Goal: Information Seeking & Learning: Find specific fact

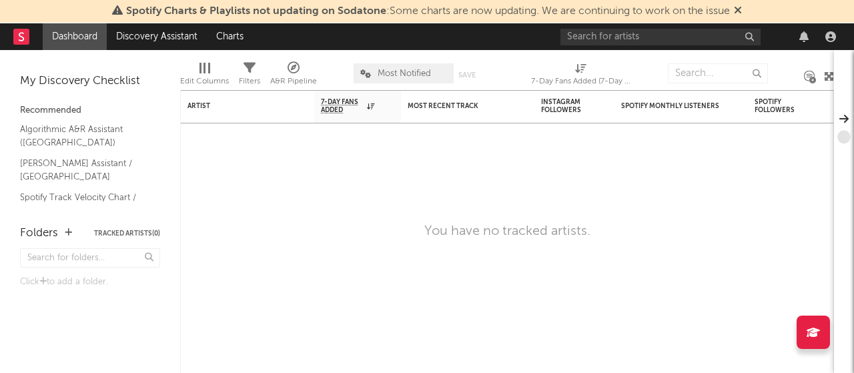
click at [741, 14] on icon at bounding box center [738, 10] width 8 height 11
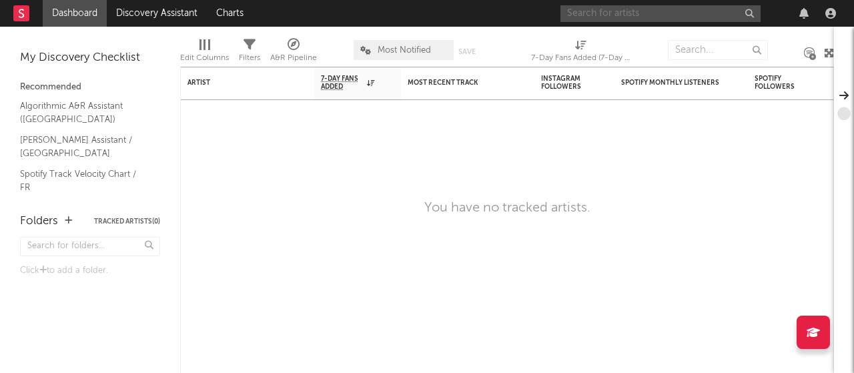
click at [646, 7] on input "text" at bounding box center [660, 13] width 200 height 17
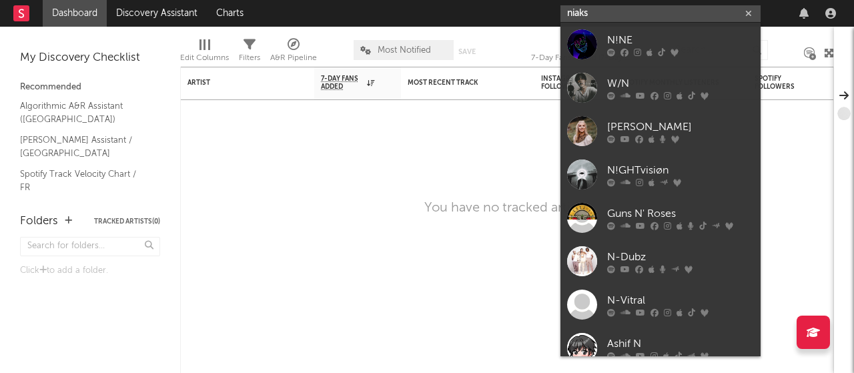
type input "niaks"
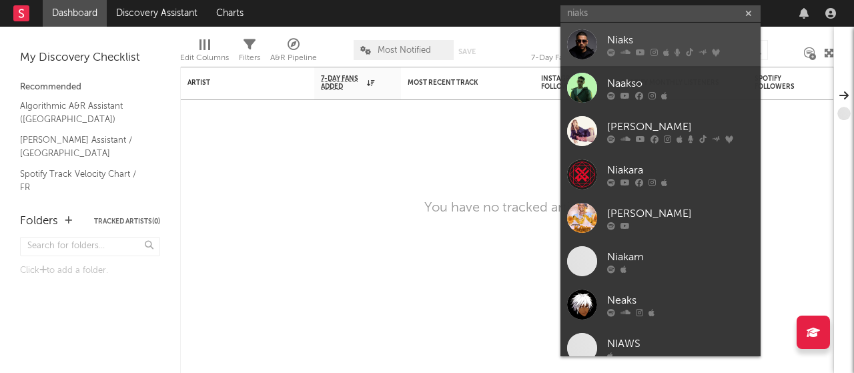
click at [586, 38] on div at bounding box center [582, 44] width 30 height 30
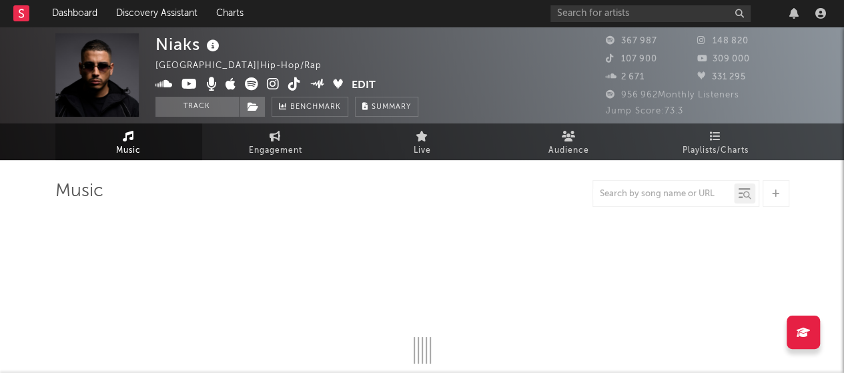
select select "6m"
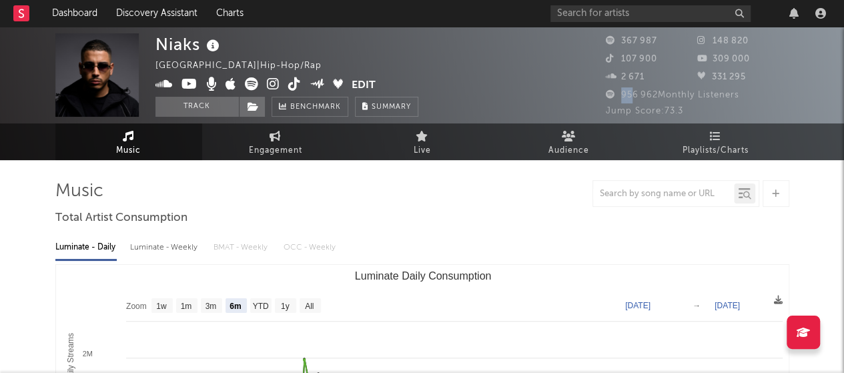
drag, startPoint x: 620, startPoint y: 97, endPoint x: 632, endPoint y: 95, distance: 12.7
click at [632, 95] on span "956 962 Monthly Listeners" at bounding box center [672, 95] width 133 height 9
click at [664, 99] on span "956 962 Monthly Listeners" at bounding box center [672, 95] width 133 height 9
drag, startPoint x: 621, startPoint y: 95, endPoint x: 744, endPoint y: 100, distance: 122.8
click at [744, 100] on div "956 962 Monthly Listeners" at bounding box center [697, 95] width 183 height 16
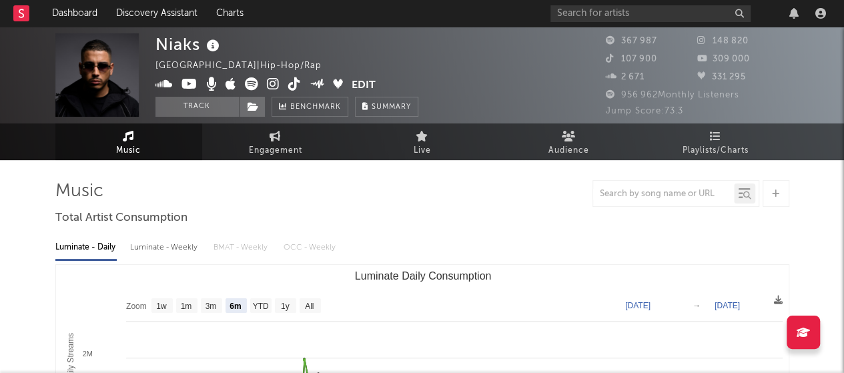
copy span "956 962 Monthly Listeners"
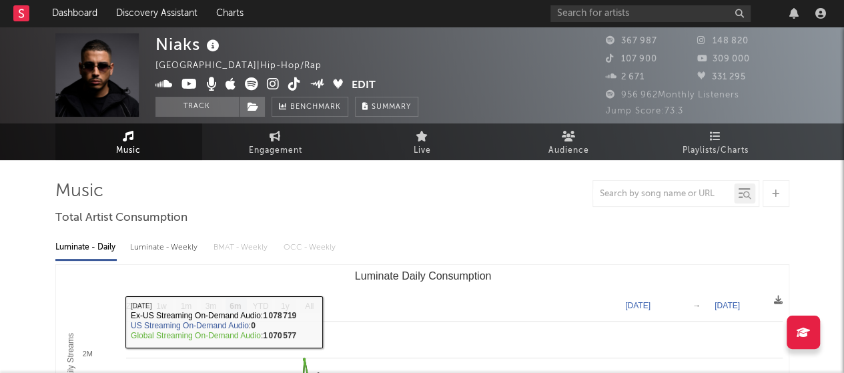
click at [519, 191] on div at bounding box center [422, 193] width 734 height 27
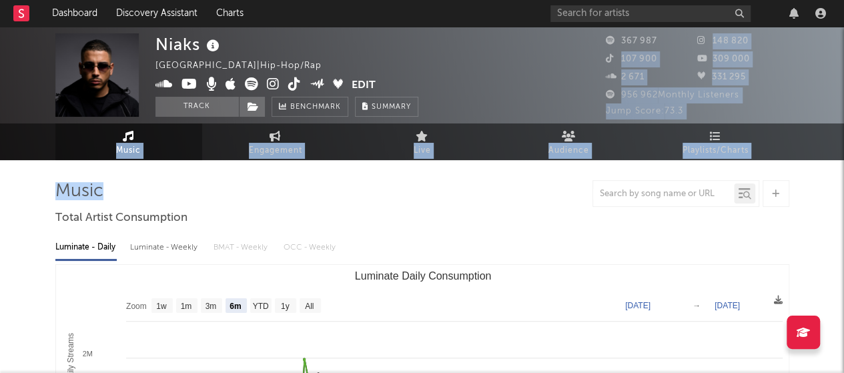
drag, startPoint x: 704, startPoint y: 41, endPoint x: 511, endPoint y: 205, distance: 254.1
click at [511, 205] on div at bounding box center [422, 193] width 734 height 27
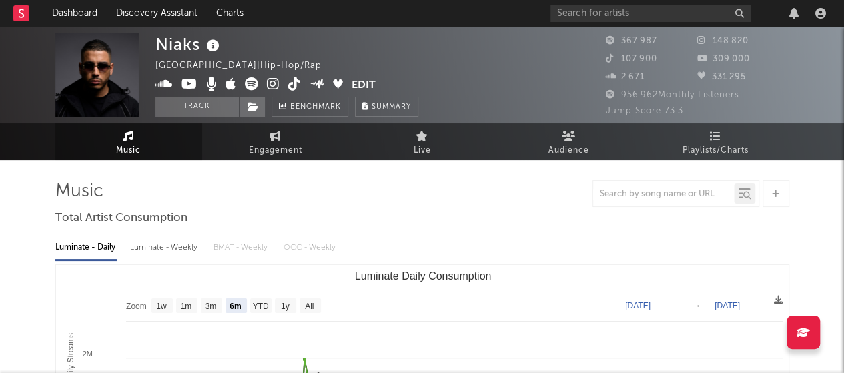
click at [144, 139] on link "Music" at bounding box center [128, 141] width 147 height 37
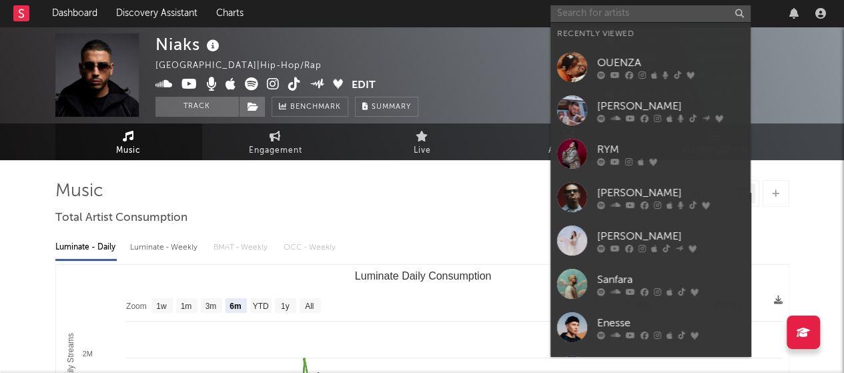
click at [620, 11] on input "text" at bounding box center [650, 13] width 200 height 17
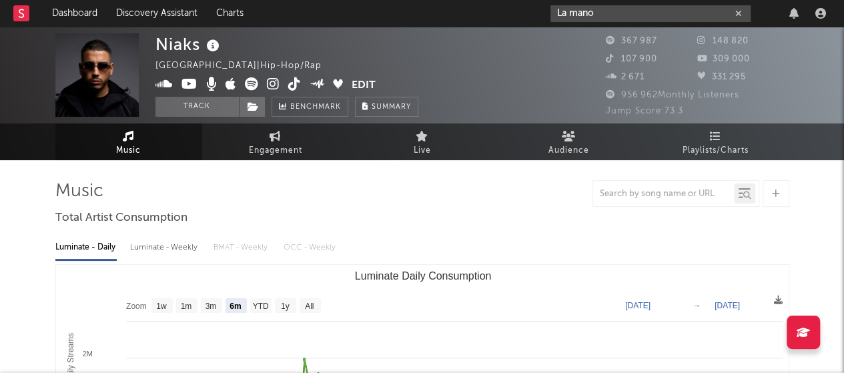
click at [576, 19] on input "La mano" at bounding box center [650, 13] width 200 height 17
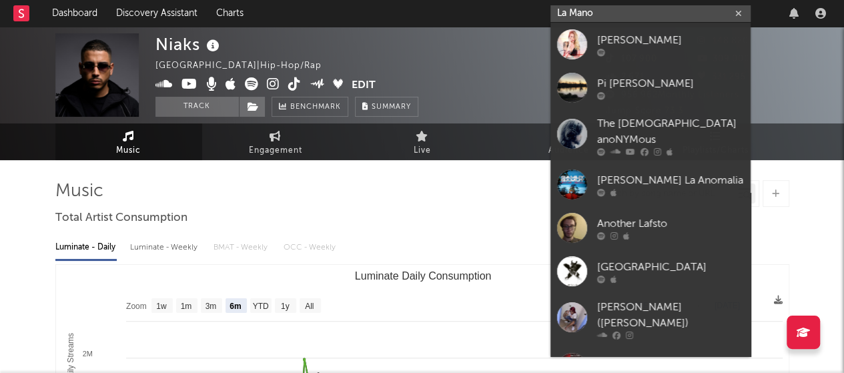
click at [602, 17] on input "La Mano" at bounding box center [650, 13] width 200 height 17
click at [571, 13] on input "La Mano" at bounding box center [650, 13] width 200 height 17
type input "LaMano"
click at [609, 13] on input "LaMano" at bounding box center [650, 13] width 200 height 17
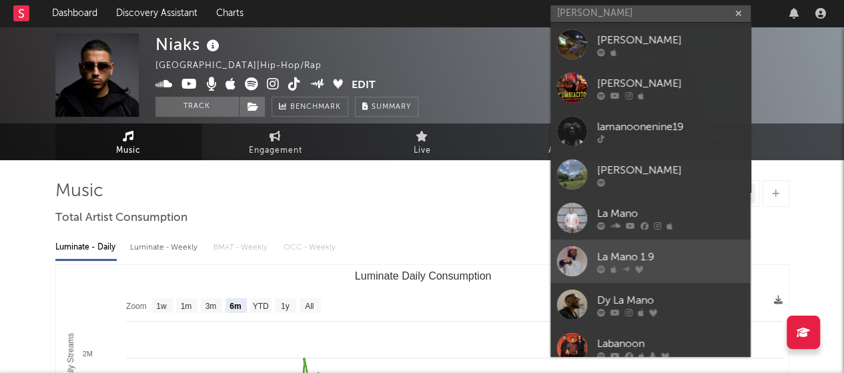
click at [618, 265] on div at bounding box center [670, 269] width 147 height 8
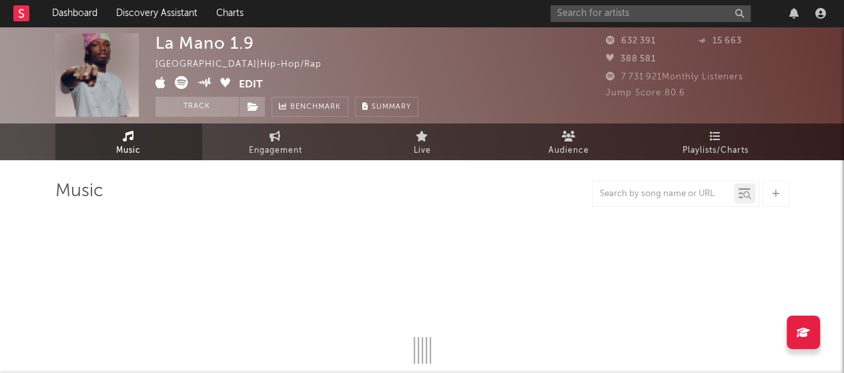
select select "6m"
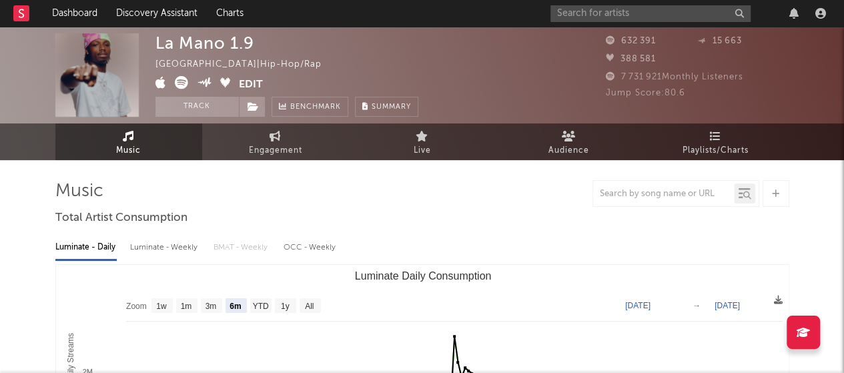
drag, startPoint x: 622, startPoint y: 77, endPoint x: 752, endPoint y: 81, distance: 130.1
click at [752, 81] on div "7 731 921 Monthly Listeners" at bounding box center [697, 77] width 183 height 16
copy span "7 731 921 Monthly Listeners"
